Goal: Navigation & Orientation: Find specific page/section

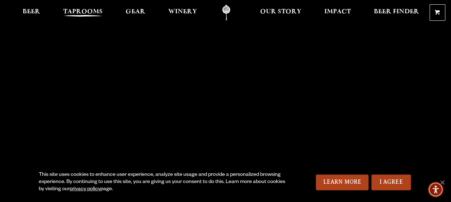
click at [85, 10] on span "Taprooms" at bounding box center [82, 12] width 39 height 6
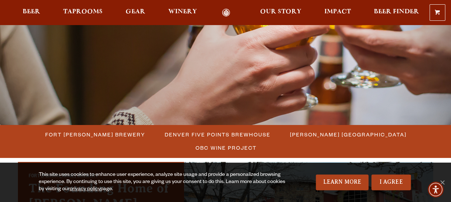
scroll to position [111, 0]
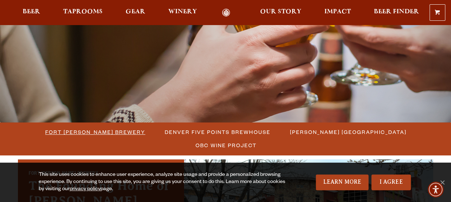
click at [78, 135] on span "Fort [PERSON_NAME] Brewery" at bounding box center [95, 132] width 100 height 10
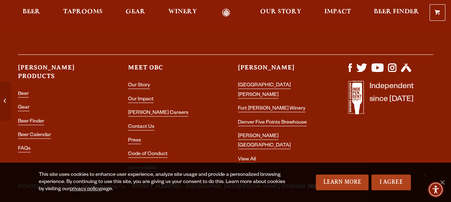
scroll to position [3164, 0]
